Goal: Check status

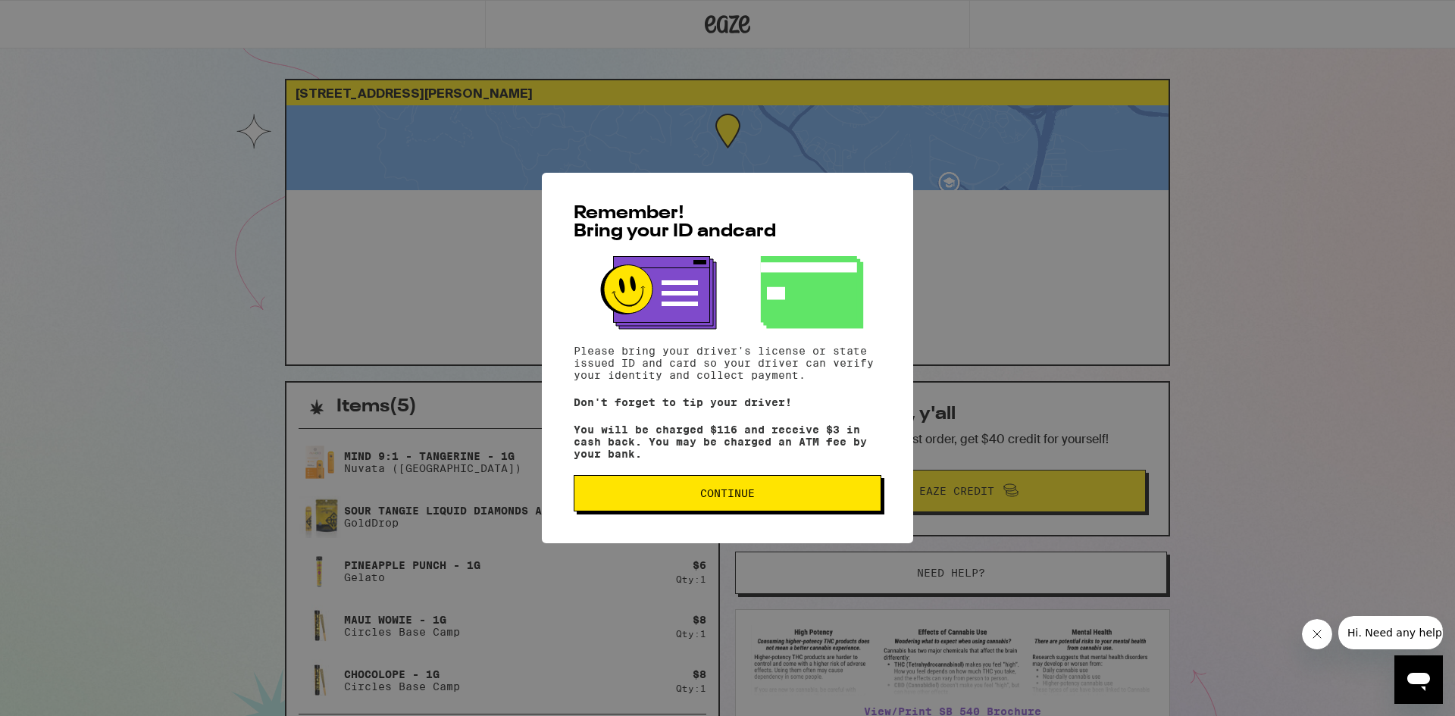
click at [705, 499] on span "Continue" at bounding box center [727, 493] width 55 height 11
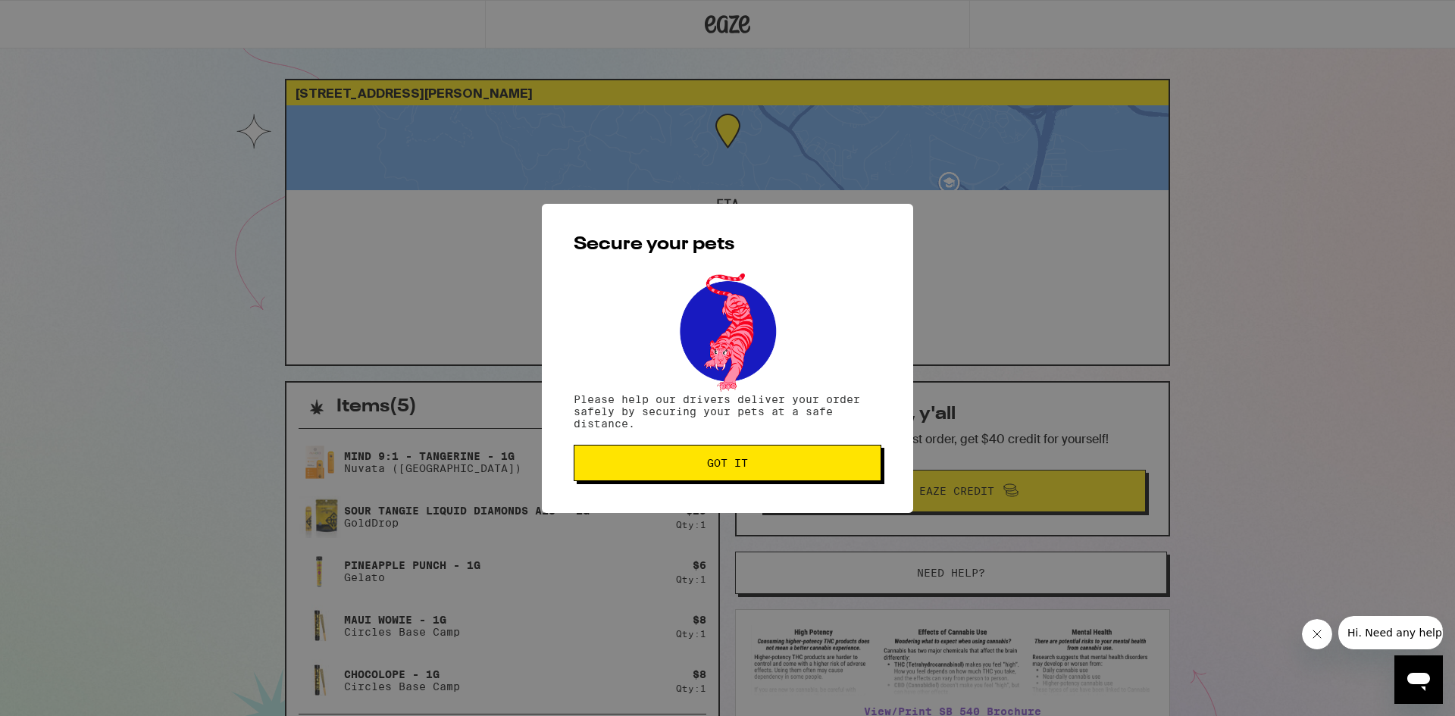
click at [718, 461] on span "Got it" at bounding box center [727, 463] width 41 height 11
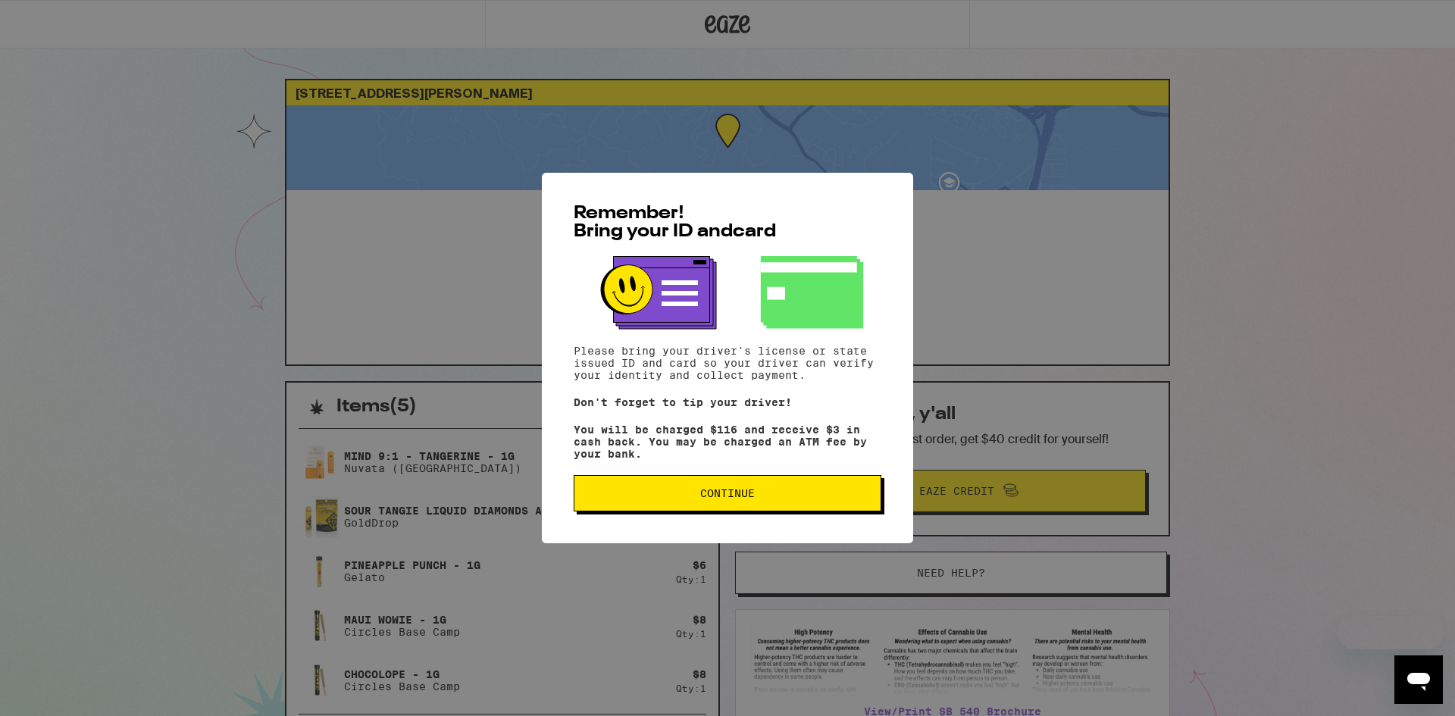
click at [686, 485] on button "Continue" at bounding box center [728, 493] width 308 height 36
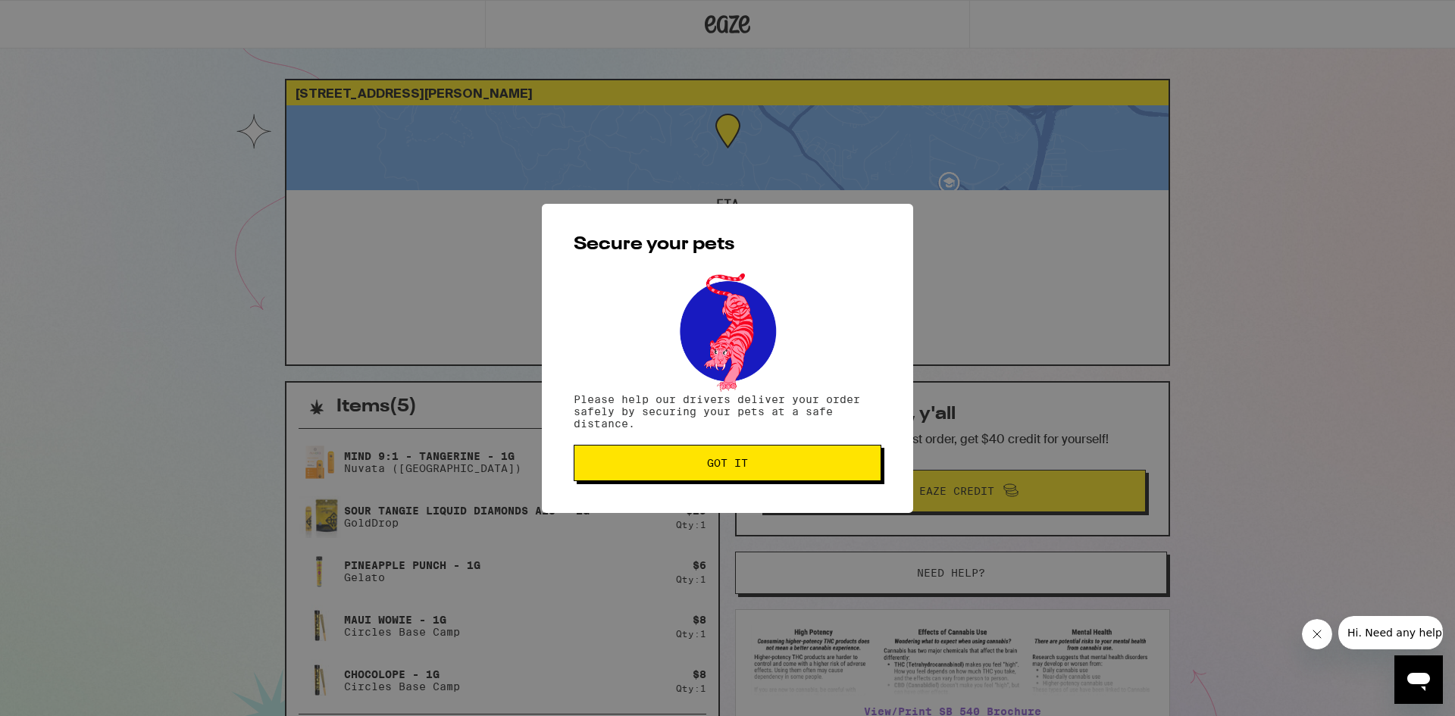
click at [699, 468] on span "Got it" at bounding box center [727, 463] width 282 height 11
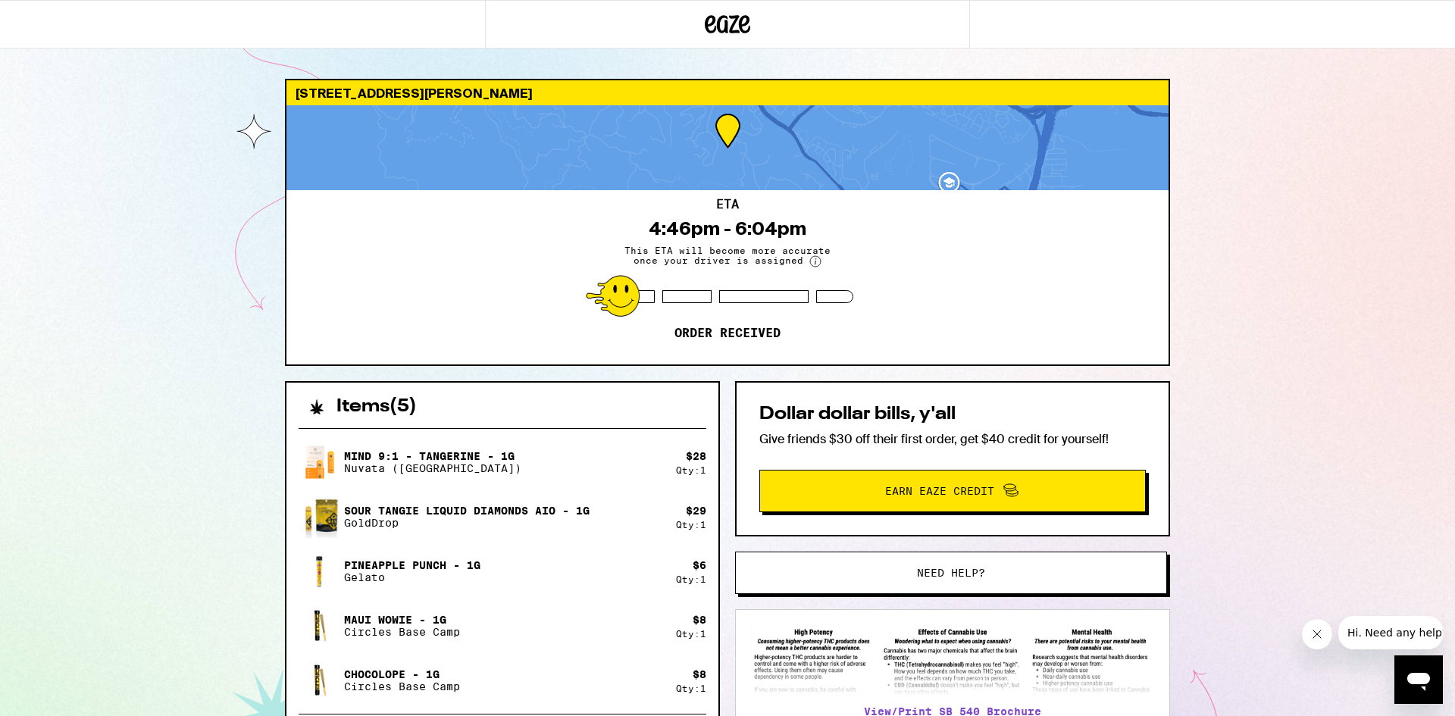
click at [692, 298] on div at bounding box center [686, 296] width 49 height 13
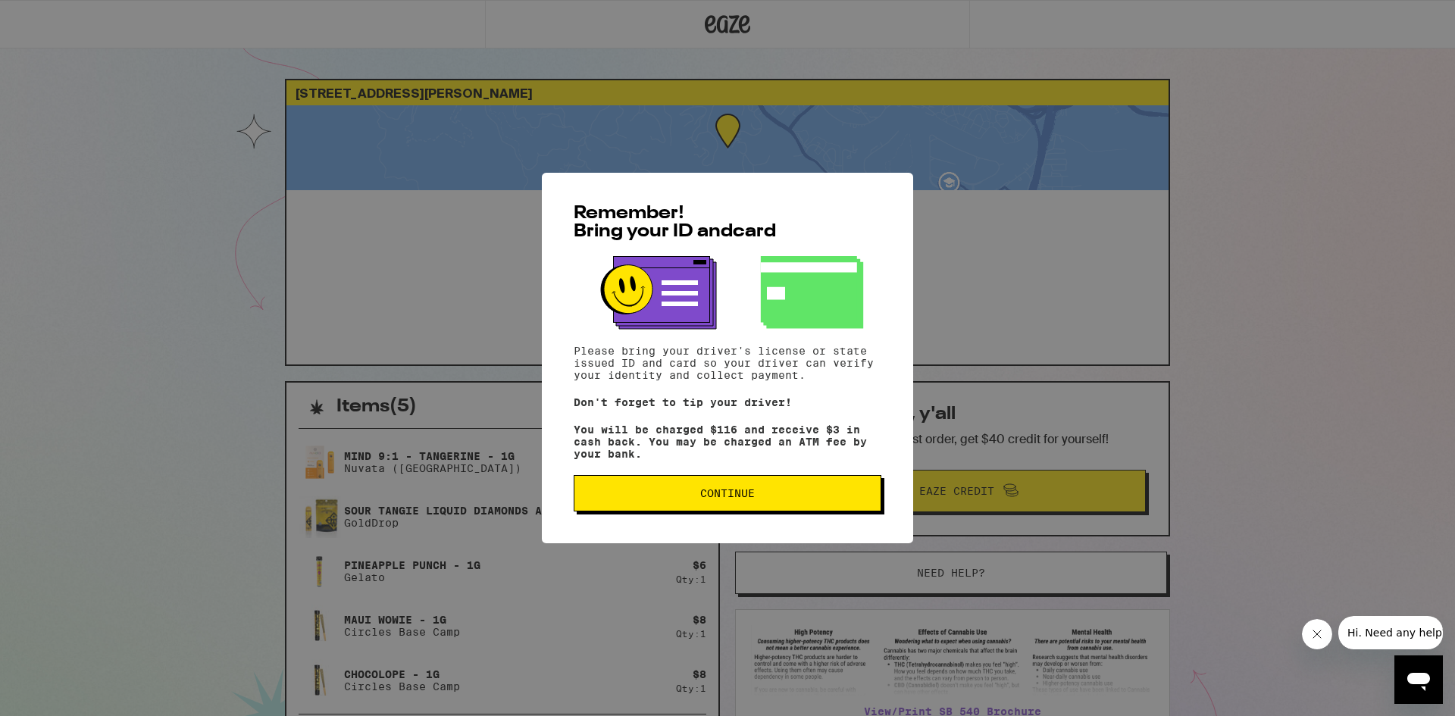
click at [832, 486] on button "Continue" at bounding box center [728, 493] width 308 height 36
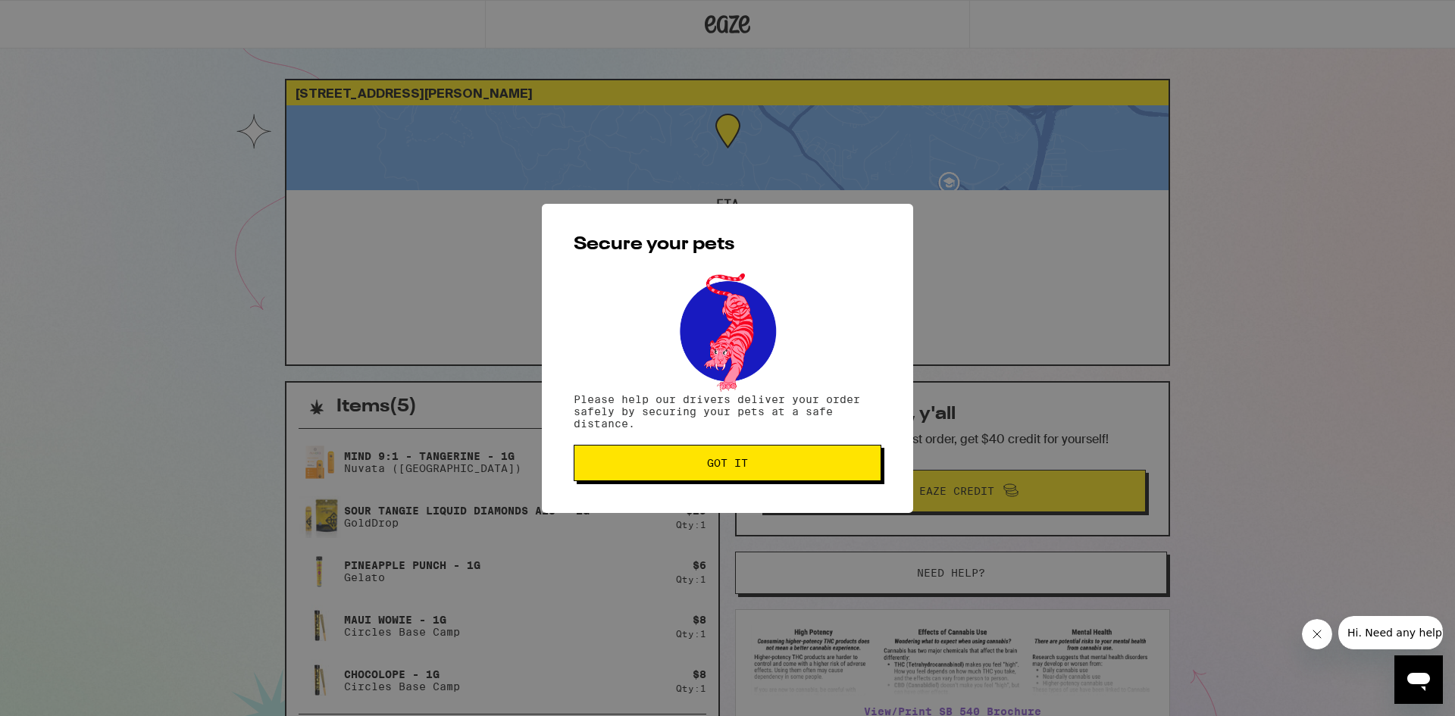
click at [832, 477] on button "Got it" at bounding box center [728, 463] width 308 height 36
